Goal: Navigation & Orientation: Find specific page/section

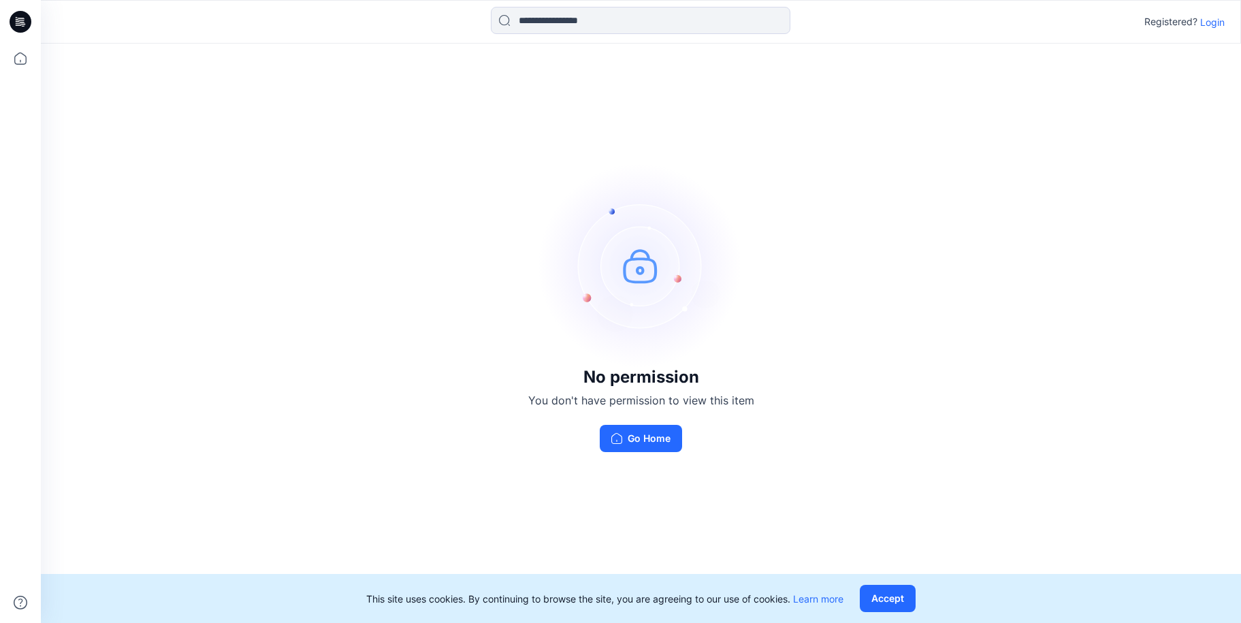
click at [1218, 24] on p "Login" at bounding box center [1212, 22] width 25 height 14
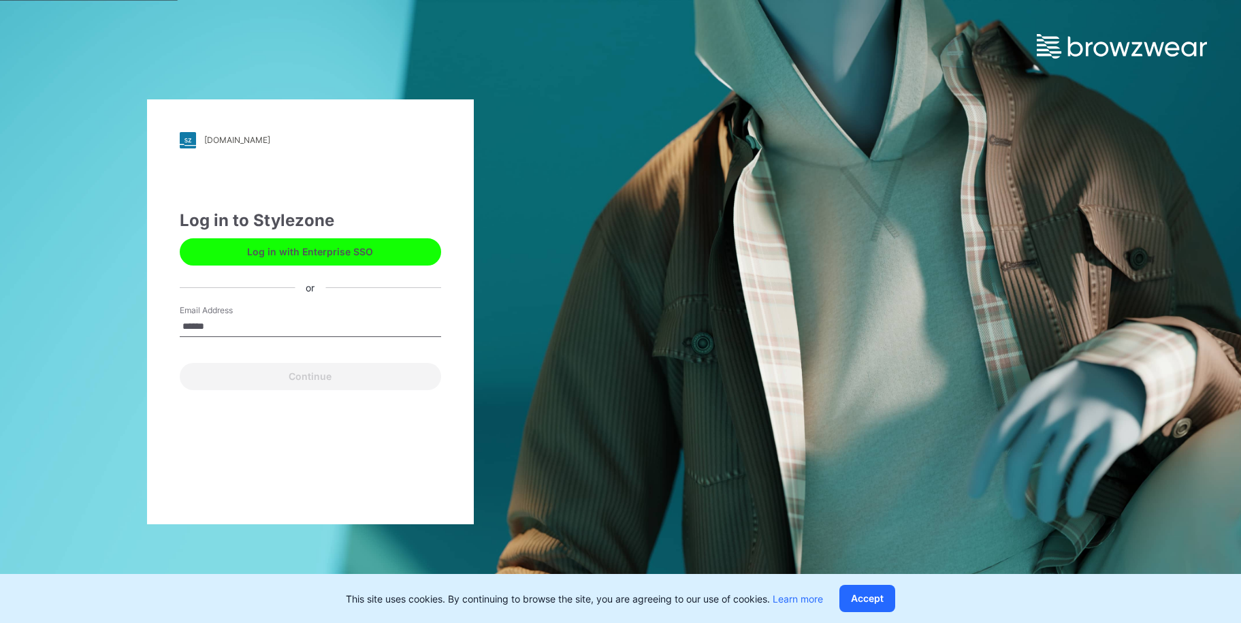
type input "**********"
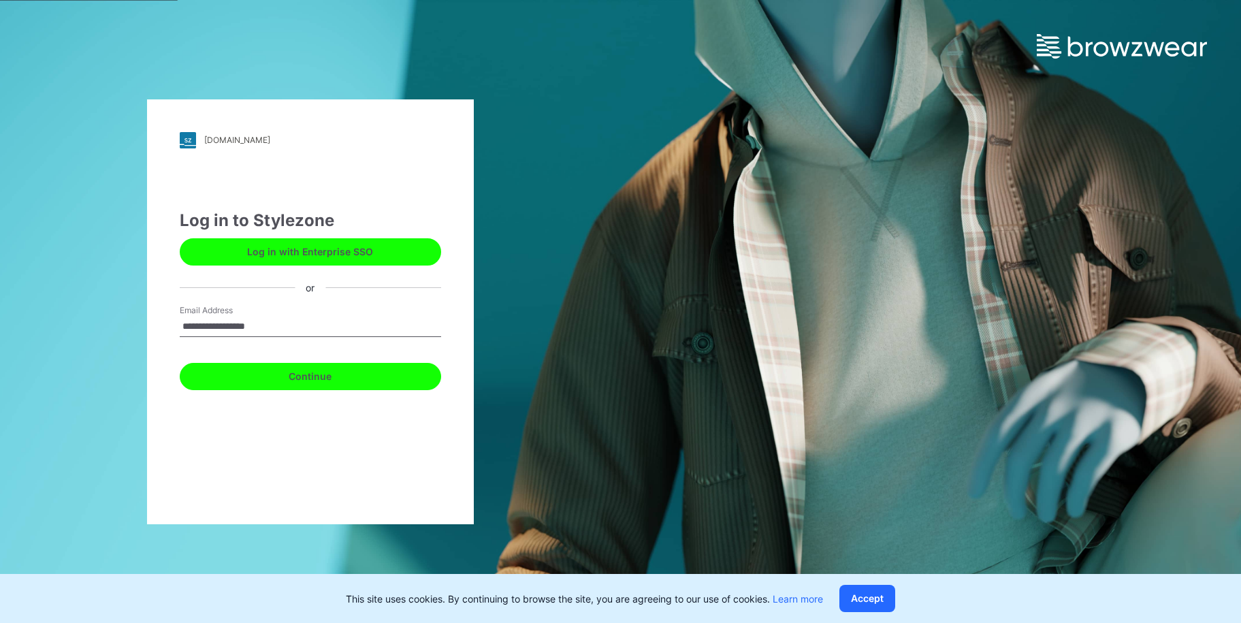
click at [296, 381] on button "Continue" at bounding box center [310, 376] width 261 height 27
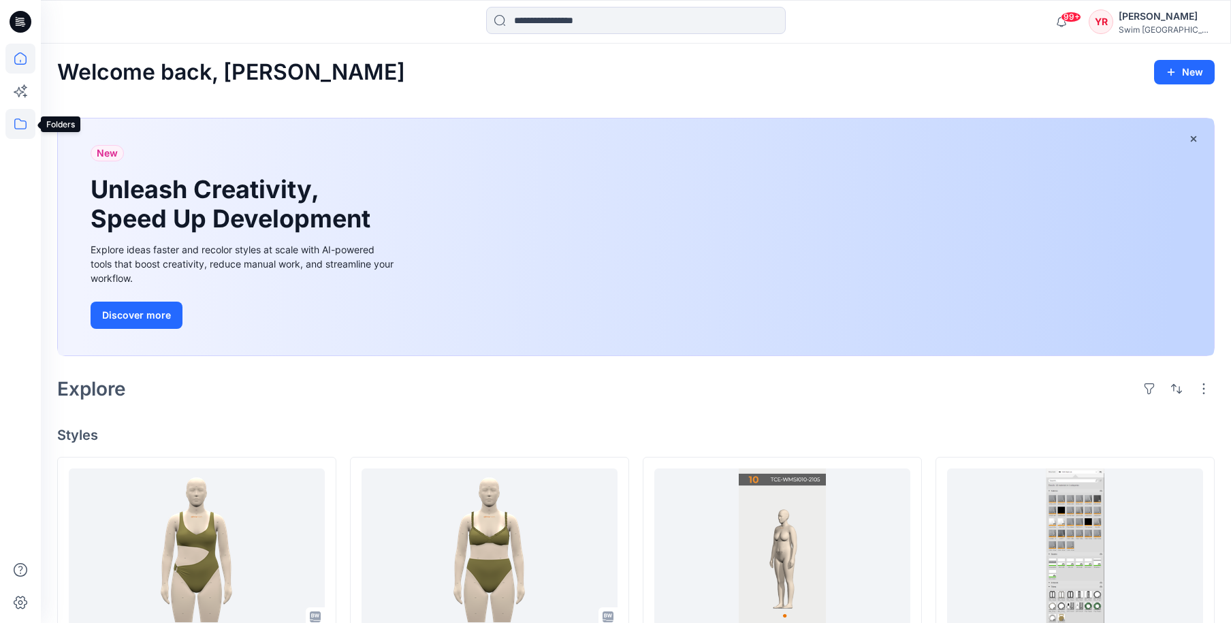
click at [22, 123] on icon at bounding box center [20, 124] width 30 height 30
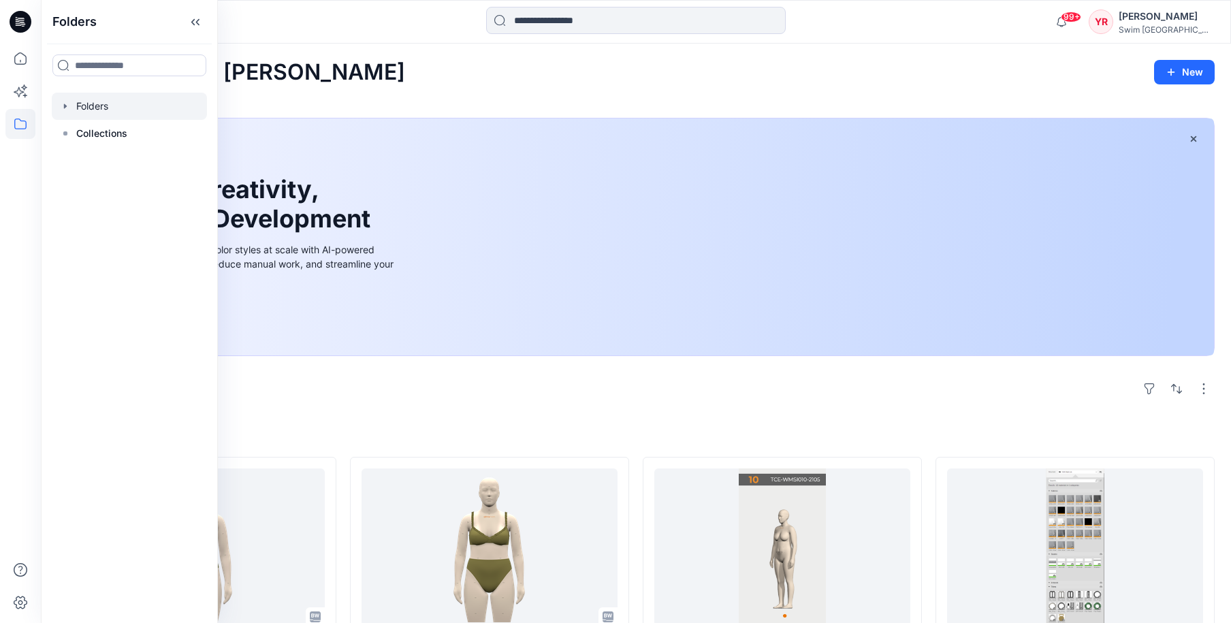
click at [88, 108] on div at bounding box center [129, 106] width 155 height 27
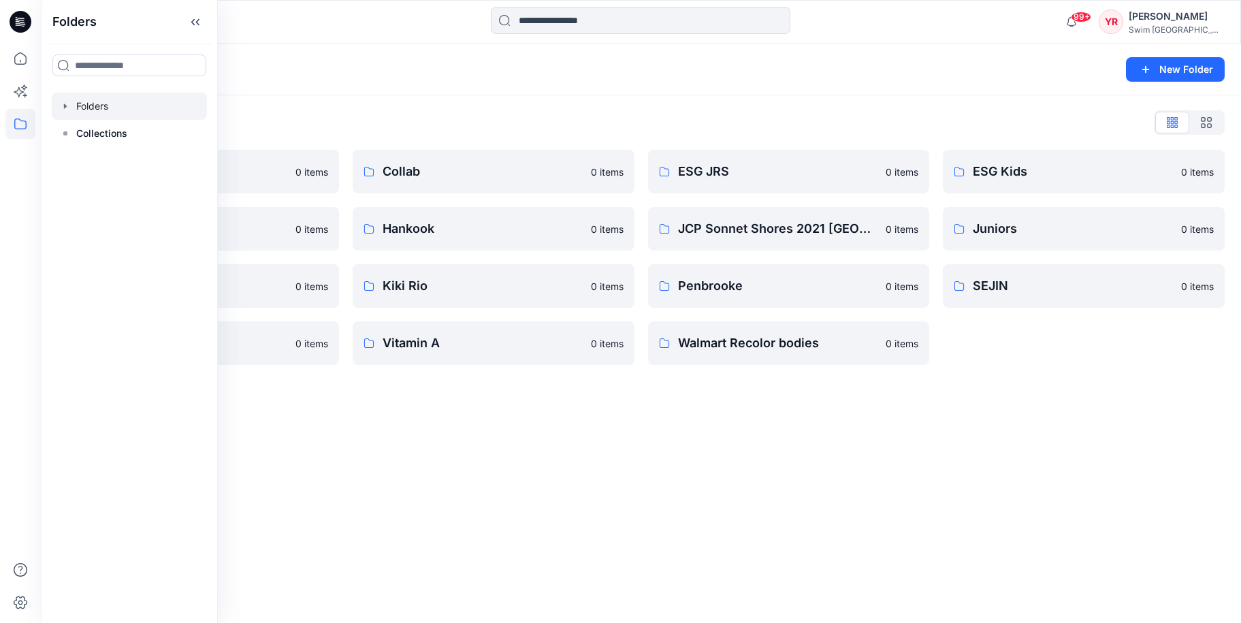
click at [547, 443] on div "Folders New Folder Folders List [PERSON_NAME] 0 items ESG Missy and Plus 0 item…" at bounding box center [641, 333] width 1200 height 579
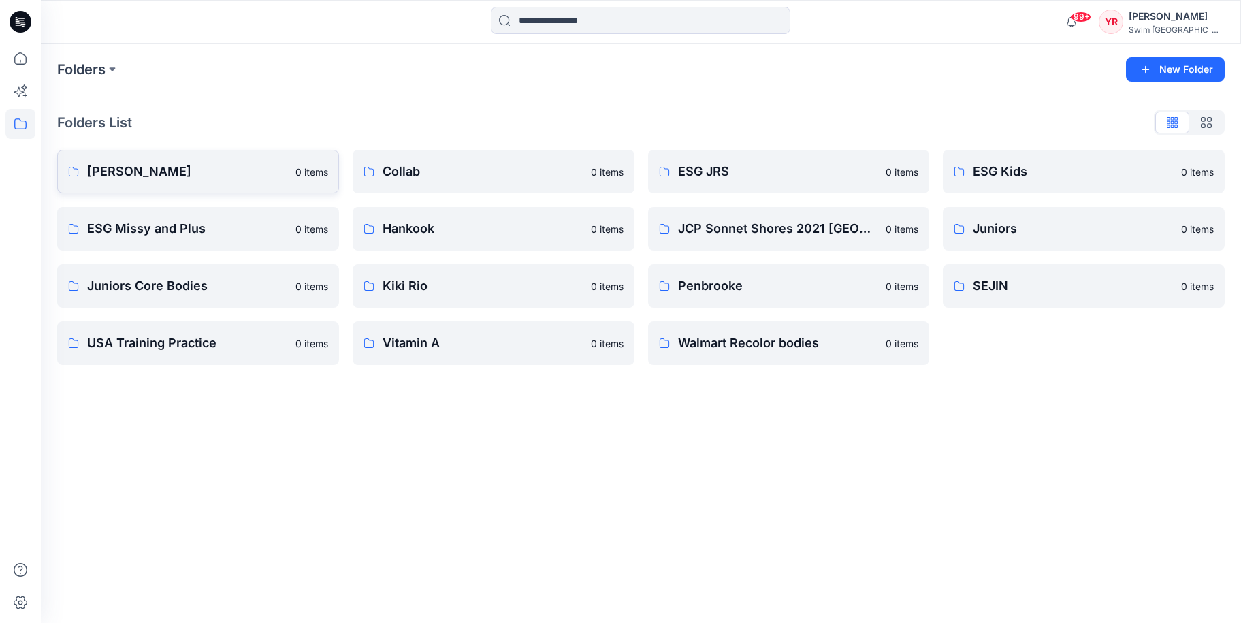
click at [168, 167] on p "[PERSON_NAME]" at bounding box center [187, 171] width 200 height 19
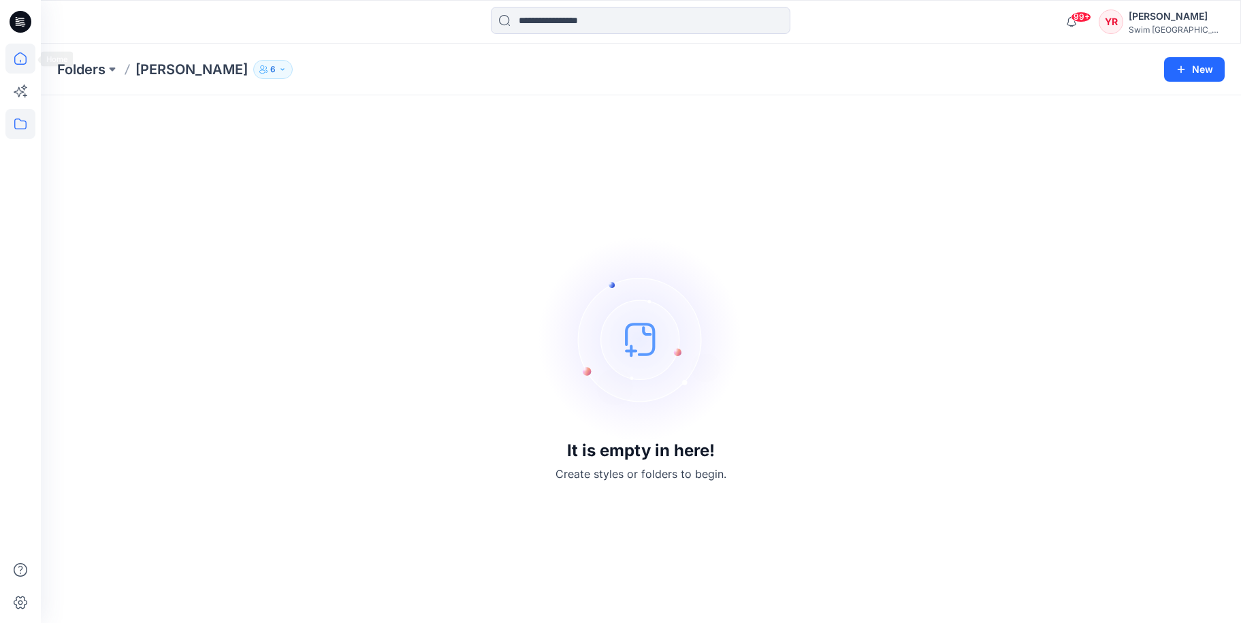
click at [22, 56] on icon at bounding box center [20, 59] width 30 height 30
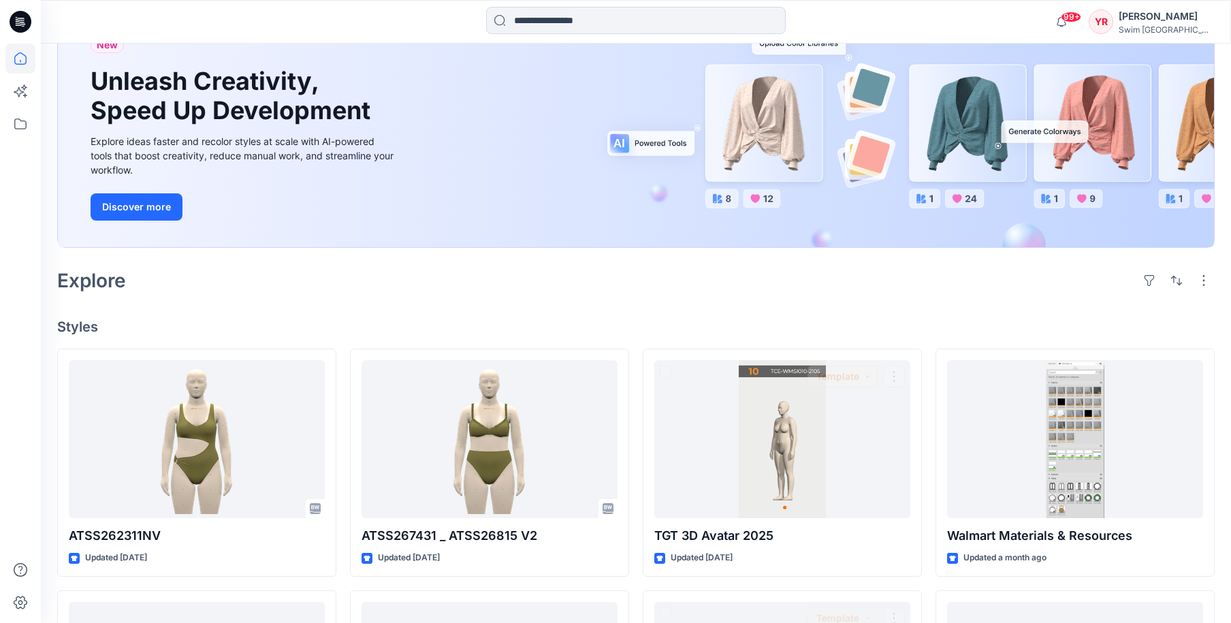
scroll to position [12, 0]
